Goal: Go to known website: Access a specific website the user already knows

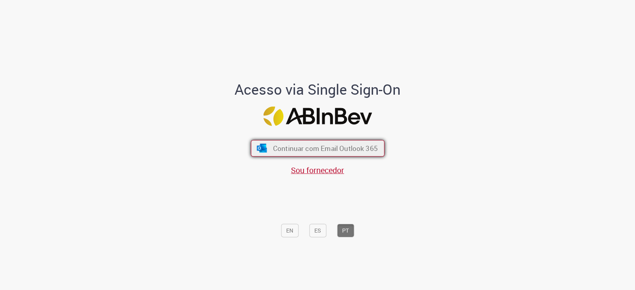
click at [332, 144] on span "Continuar com Email Outlook 365" at bounding box center [325, 148] width 105 height 9
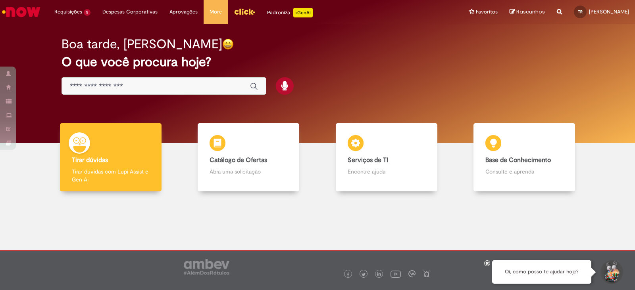
click at [8, 72] on span at bounding box center [9, 73] width 6 height 5
